Goal: Information Seeking & Learning: Find specific fact

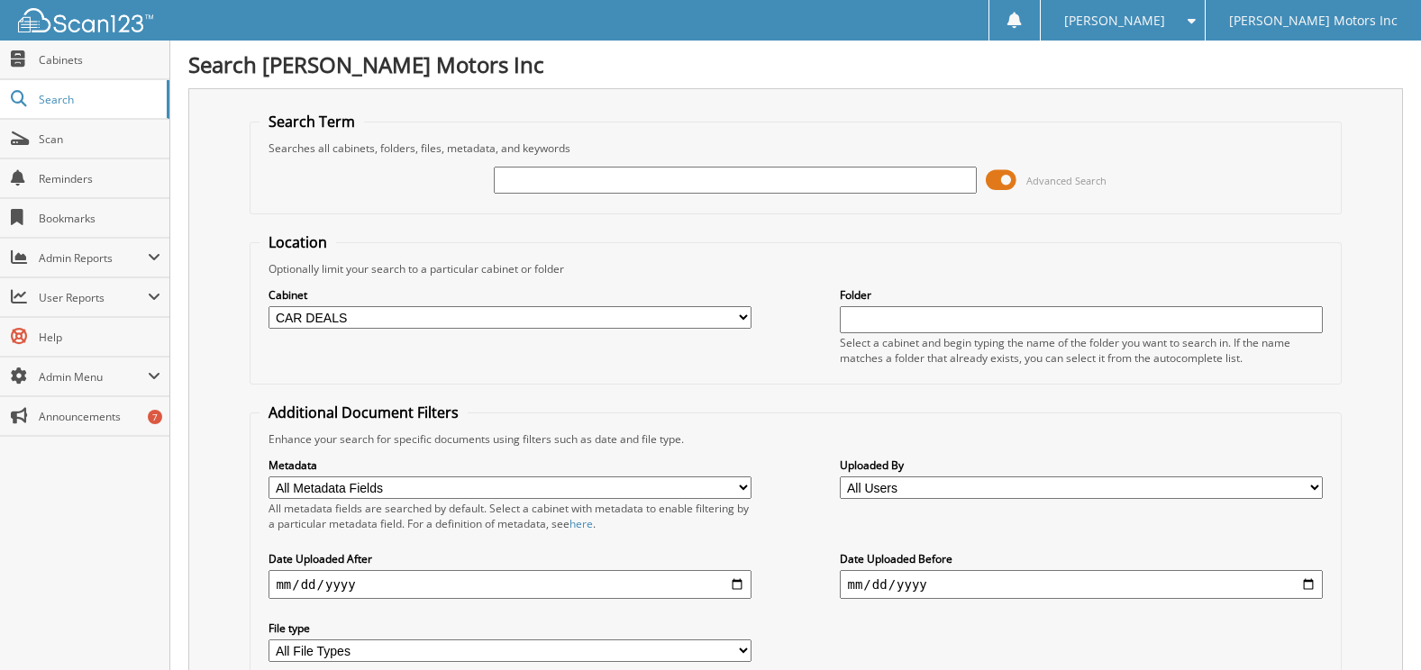
click at [551, 298] on label "Cabinet" at bounding box center [510, 294] width 482 height 15
click at [561, 320] on select "All Cabinets ACCOUNTS PAYABLE ACCOUNTS RECEIVABLE ACTIVE EMPLOYEE FILES APPLICA…" at bounding box center [510, 317] width 482 height 23
click at [269, 306] on select "All Cabinets ACCOUNTS PAYABLE ACCOUNTS RECEIVABLE ACTIVE EMPLOYEE FILES APPLICA…" at bounding box center [510, 317] width 482 height 23
click at [522, 319] on select "All Cabinets ACCOUNTS PAYABLE ACCOUNTS RECEIVABLE ACTIVE EMPLOYEE FILES APPLICA…" at bounding box center [510, 317] width 482 height 23
select select "9051"
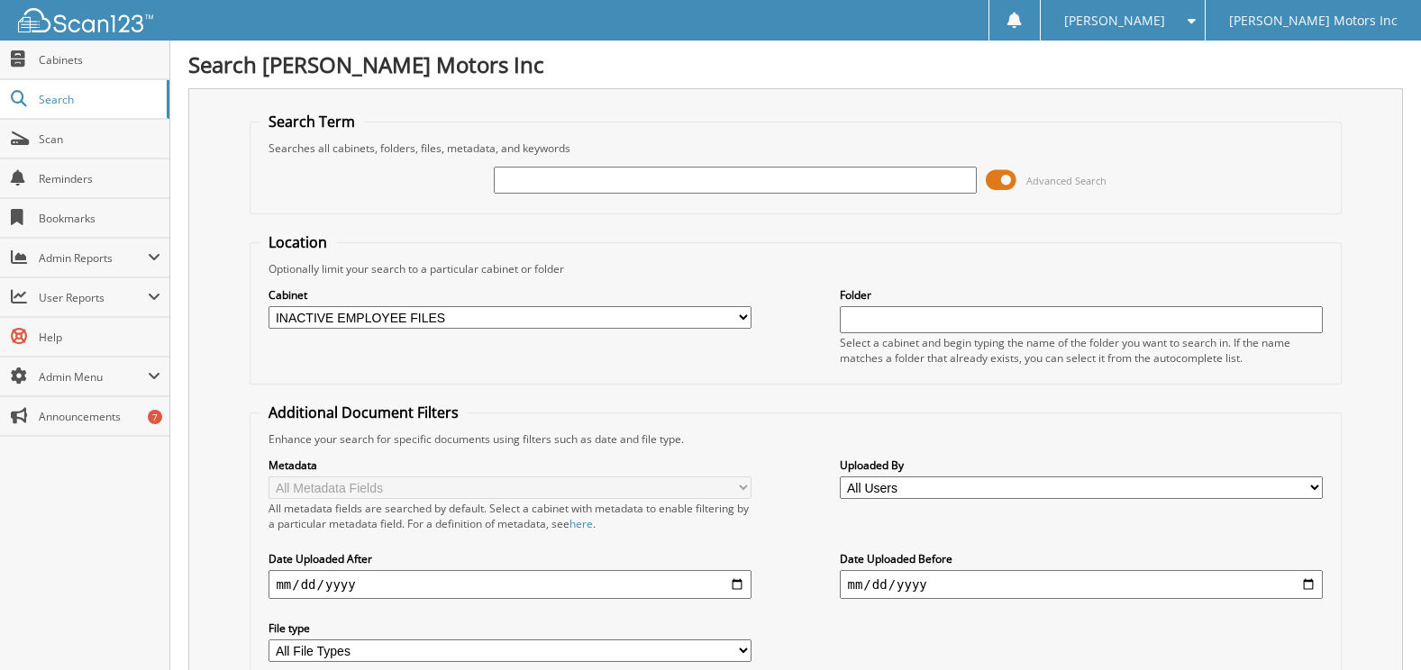
click at [269, 306] on select "All Cabinets ACCOUNTS PAYABLE ACCOUNTS RECEIVABLE ACTIVE EMPLOYEE FILES APPLICA…" at bounding box center [510, 317] width 482 height 23
click at [543, 187] on input "text" at bounding box center [735, 180] width 482 height 27
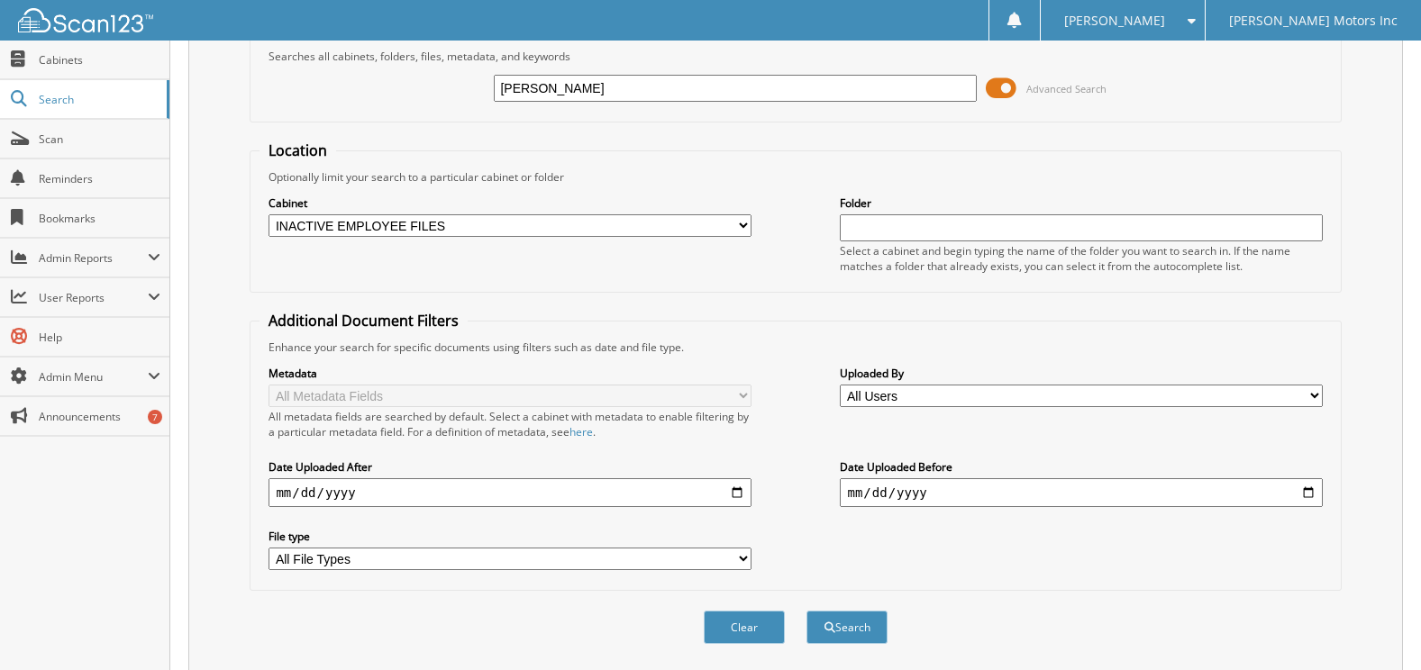
scroll to position [148, 0]
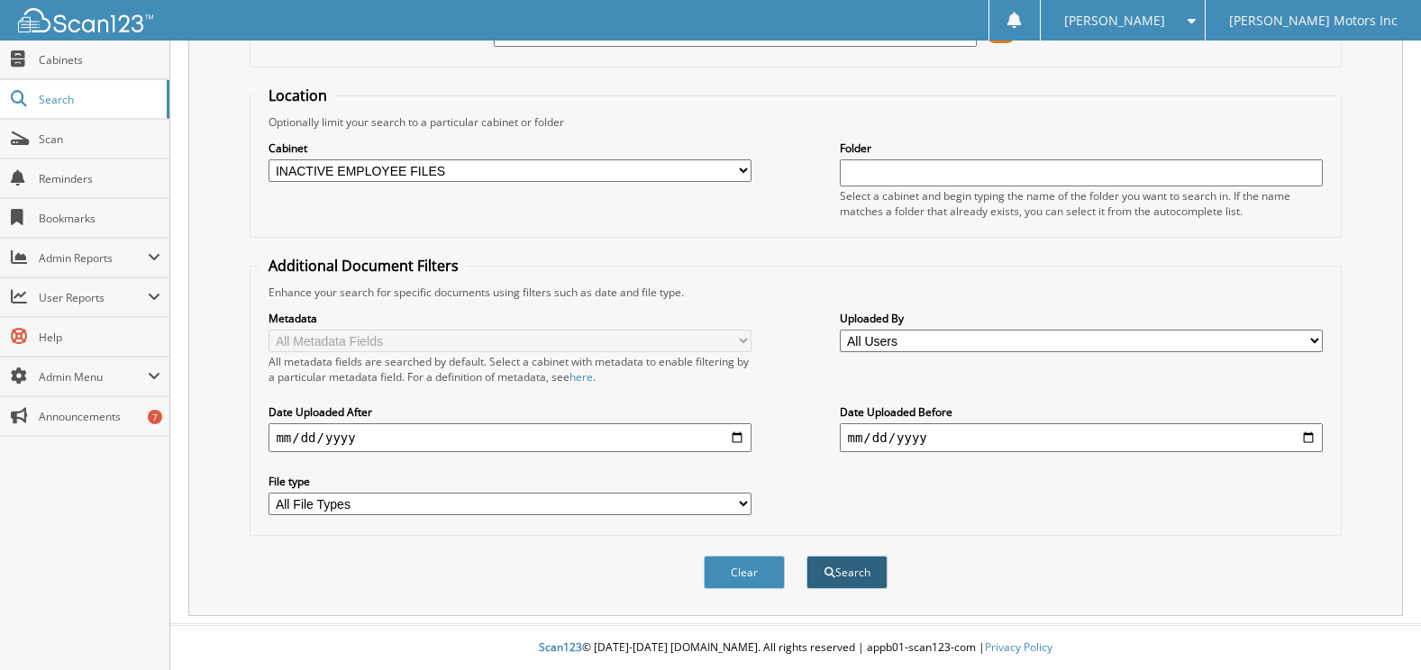
type input "[PERSON_NAME]"
click at [858, 569] on button "Search" at bounding box center [847, 572] width 81 height 33
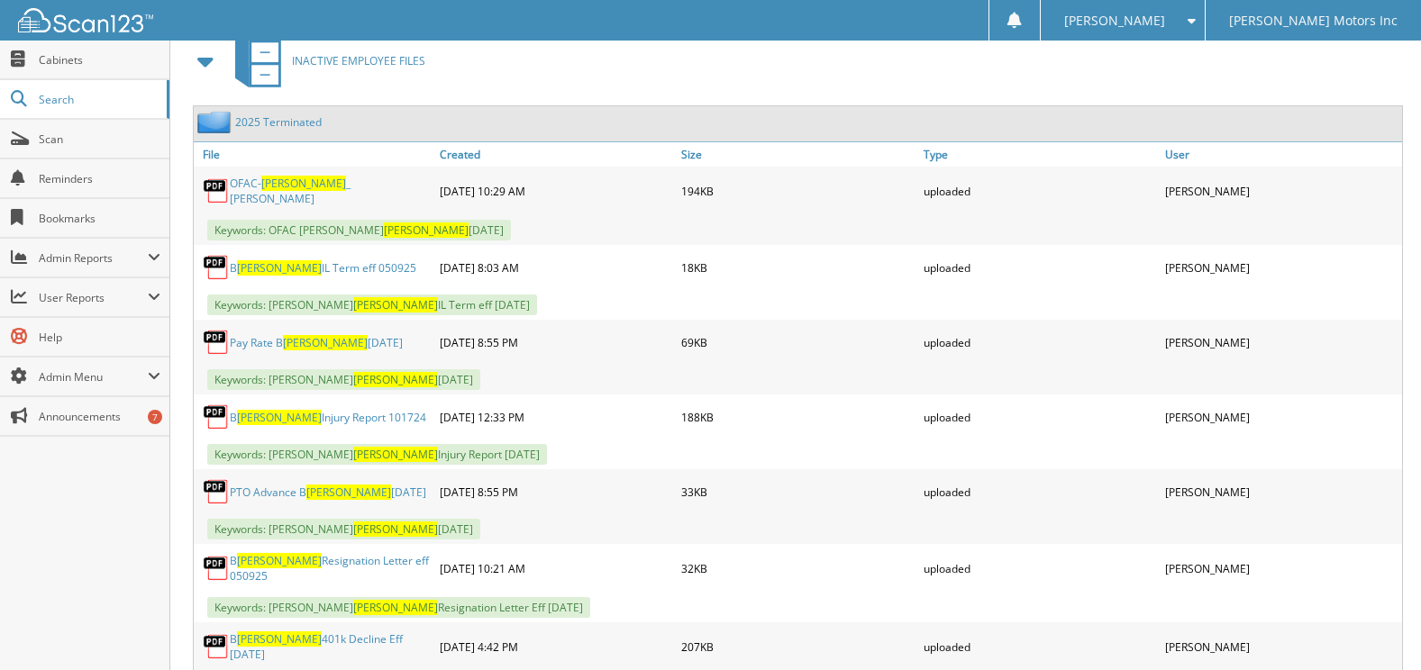
scroll to position [811, 0]
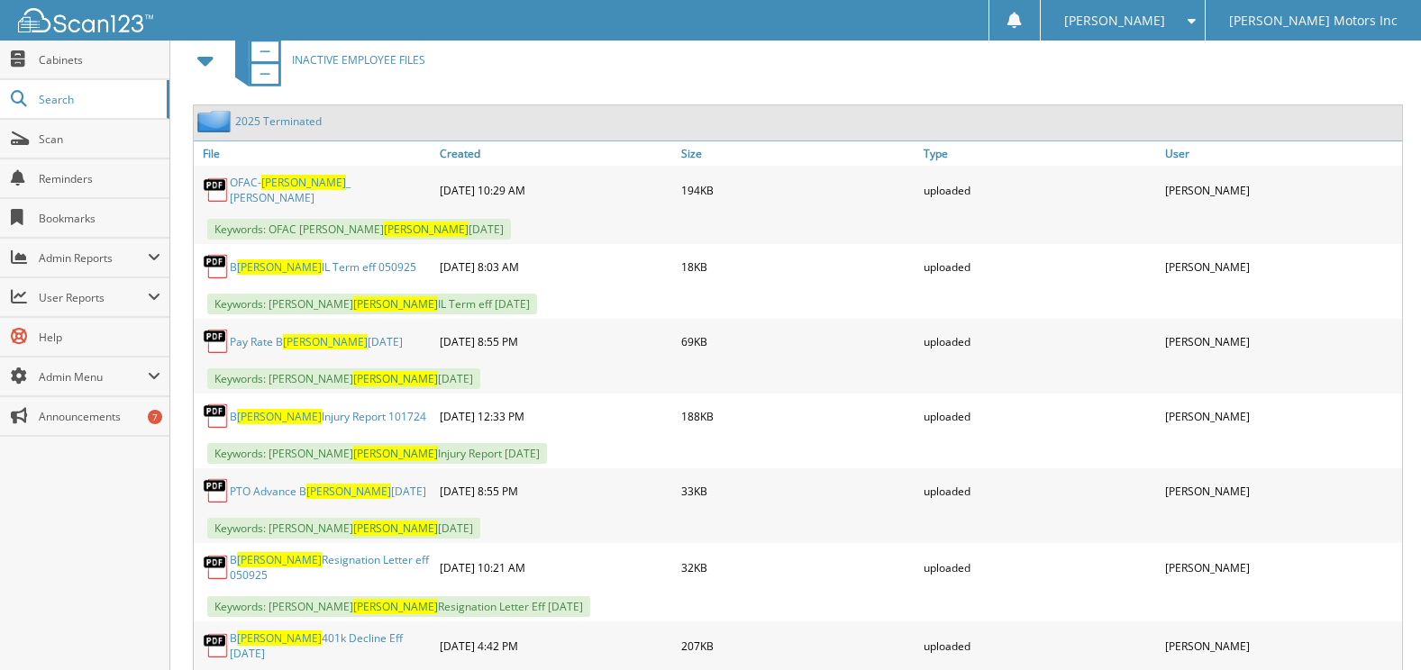
click at [1142, 23] on span "[PERSON_NAME]" at bounding box center [1114, 20] width 101 height 11
click at [1170, 83] on link "Logout" at bounding box center [1123, 88] width 165 height 32
